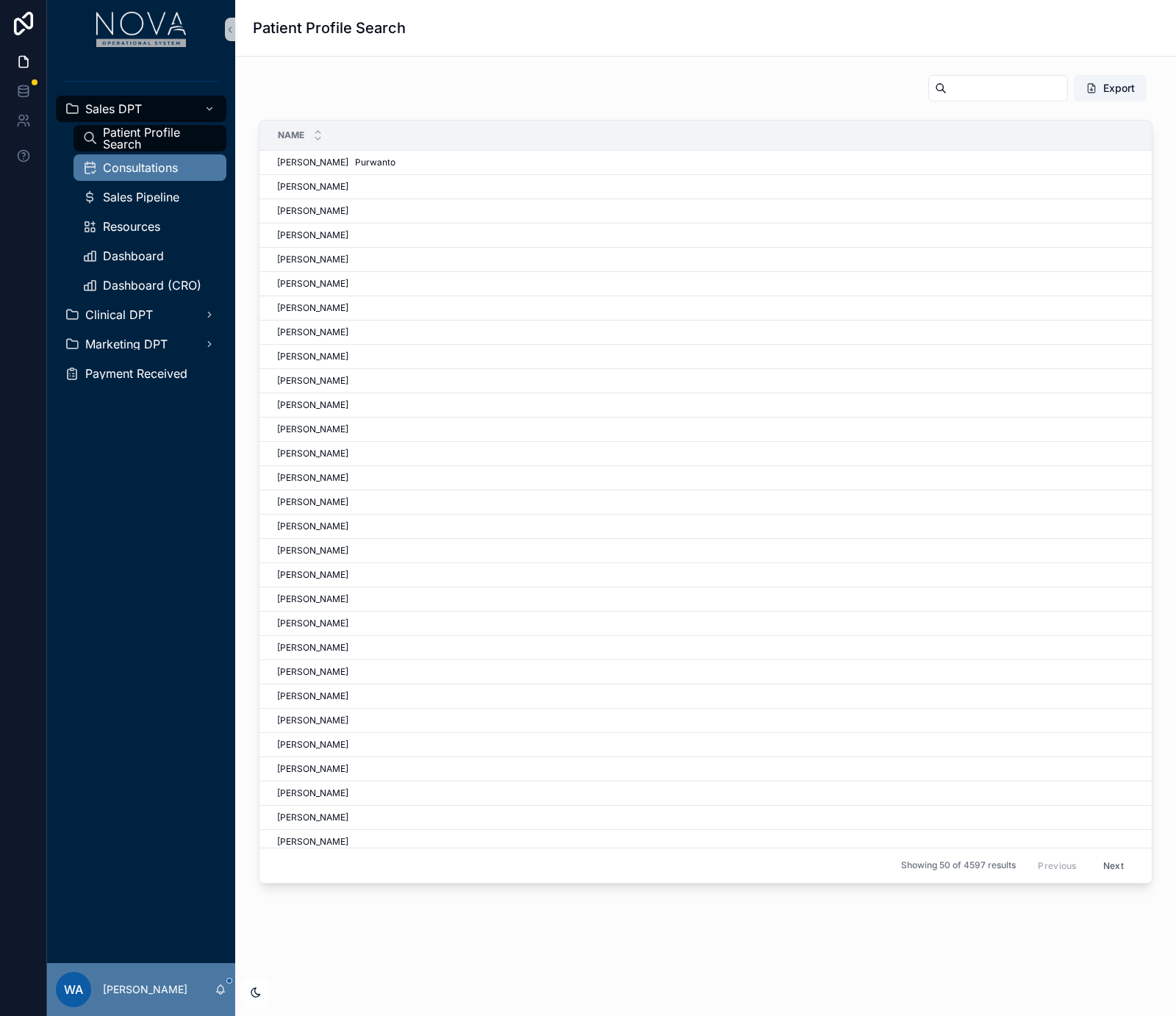
click at [139, 169] on span "Consultations" at bounding box center [140, 168] width 75 height 12
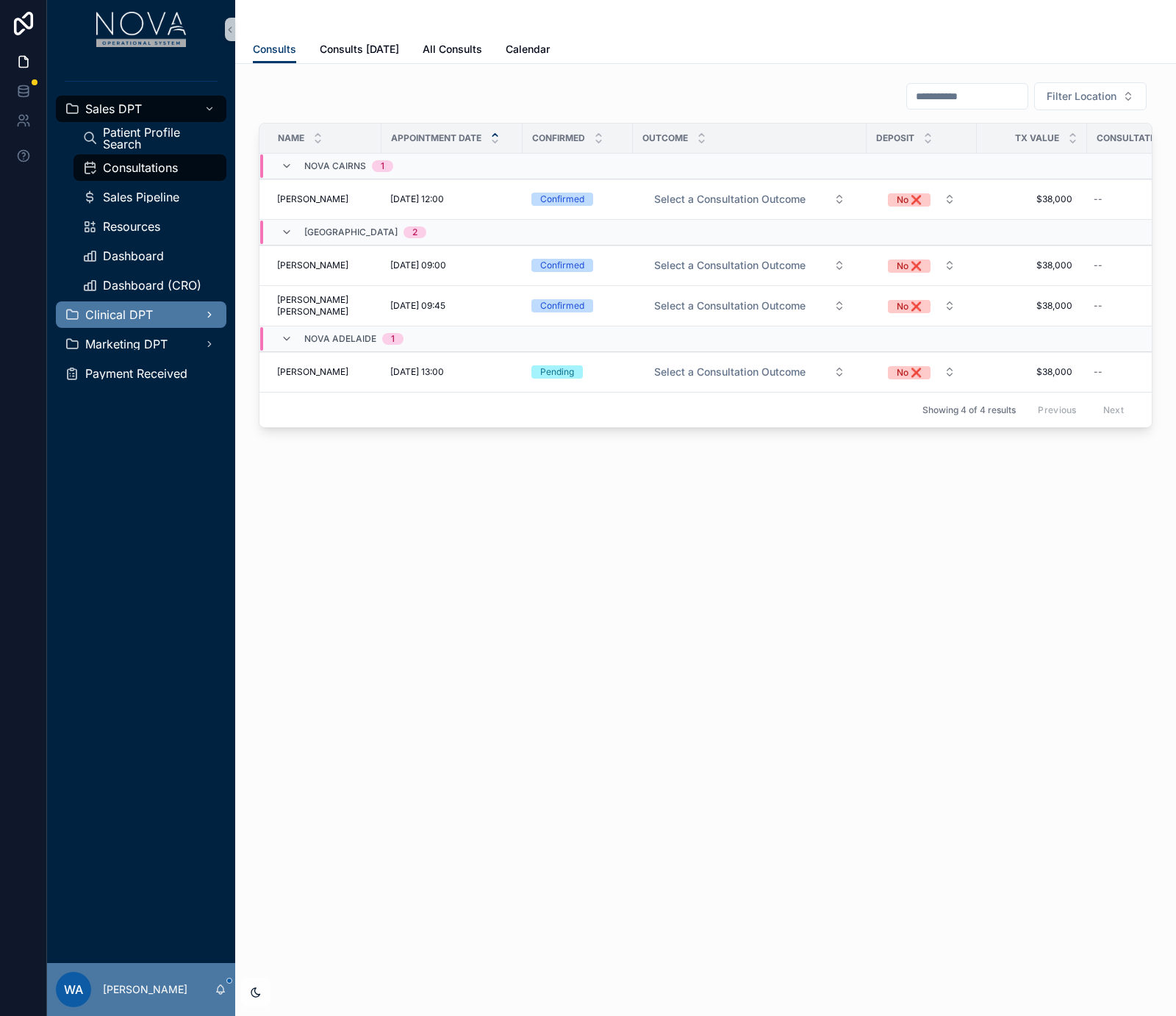
click at [109, 322] on div "Clinical DPT" at bounding box center [140, 315] width 153 height 23
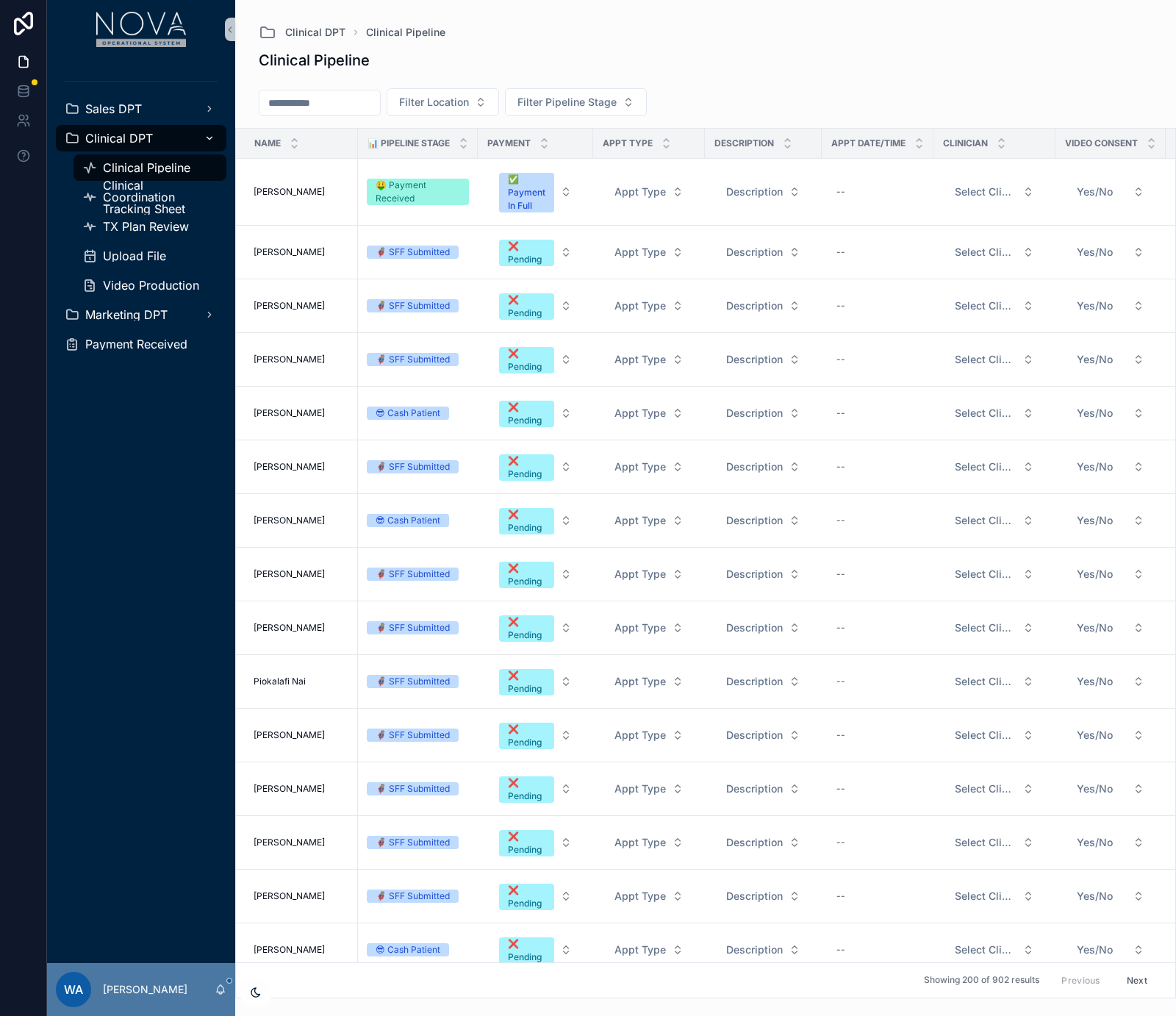
click at [136, 130] on div "Clinical DPT" at bounding box center [140, 138] width 153 height 23
click at [124, 104] on span "Sales DPT" at bounding box center [114, 109] width 57 height 12
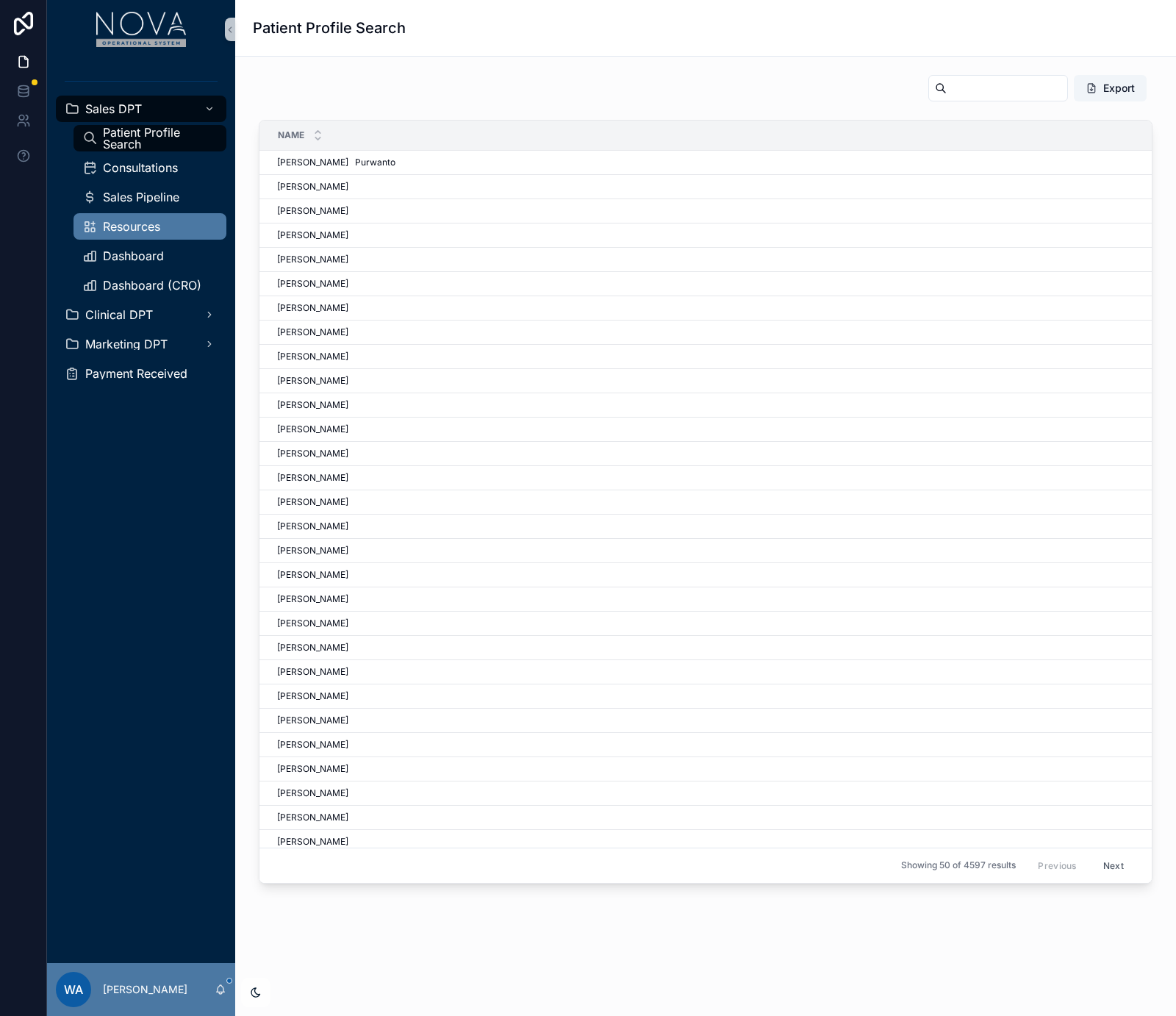
click at [161, 223] on div "Resources" at bounding box center [150, 226] width 135 height 23
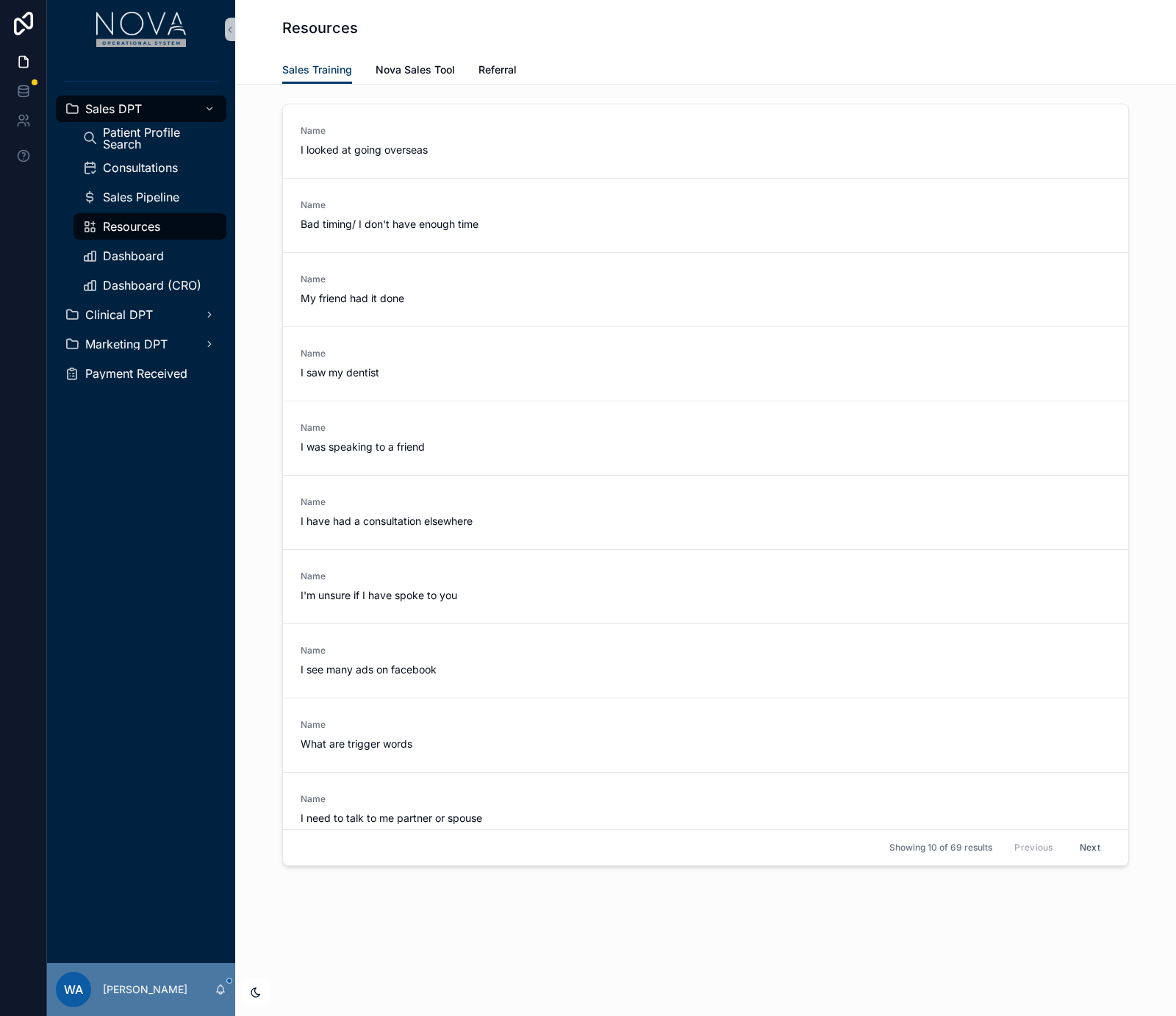
click at [132, 224] on span "Resources" at bounding box center [132, 226] width 57 height 12
click at [132, 223] on span "Resources" at bounding box center [132, 226] width 57 height 12
click at [397, 73] on span "Nova Sales Tool" at bounding box center [415, 69] width 79 height 15
